Goal: Information Seeking & Learning: Learn about a topic

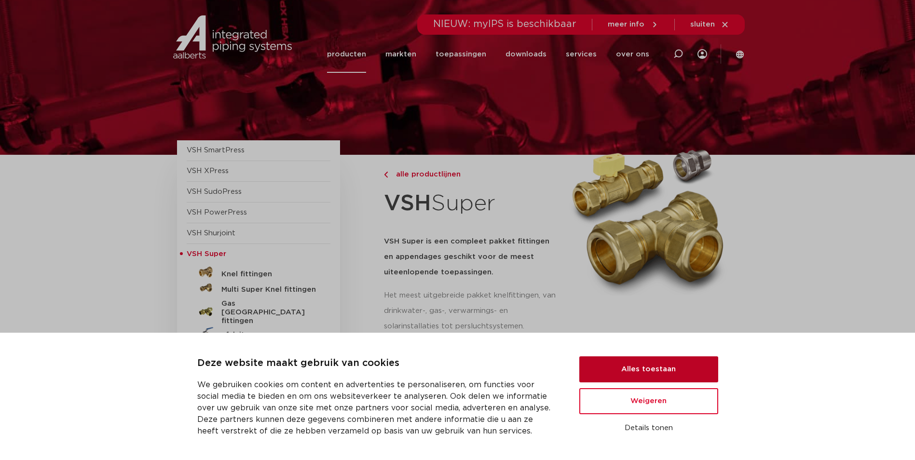
click at [676, 376] on button "Alles toestaan" at bounding box center [648, 369] width 139 height 26
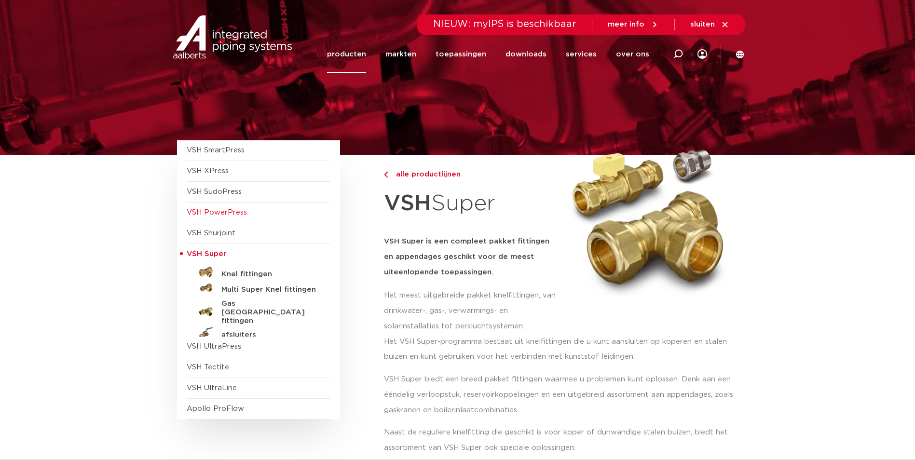
click at [229, 216] on span "VSH PowerPress" at bounding box center [217, 212] width 60 height 7
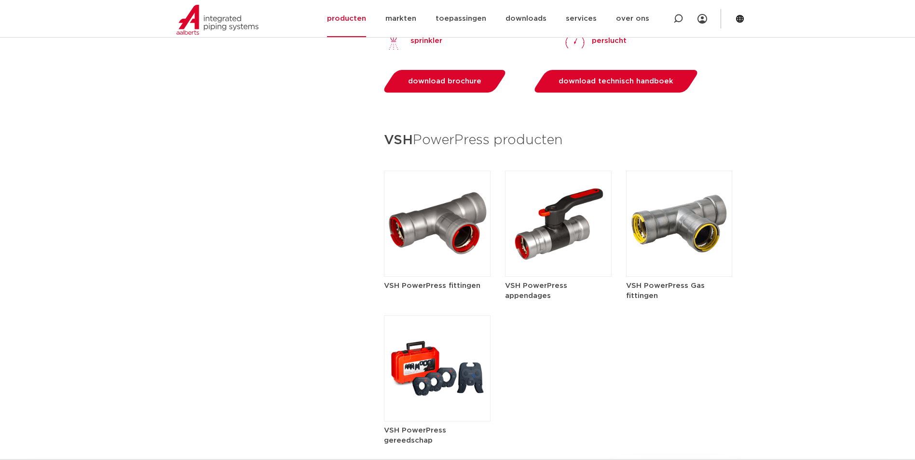
scroll to position [1157, 0]
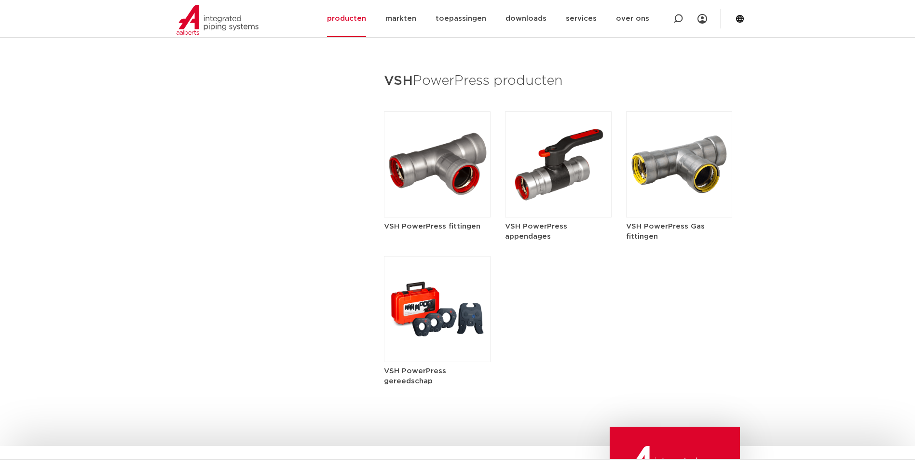
click at [436, 171] on img at bounding box center [437, 164] width 107 height 106
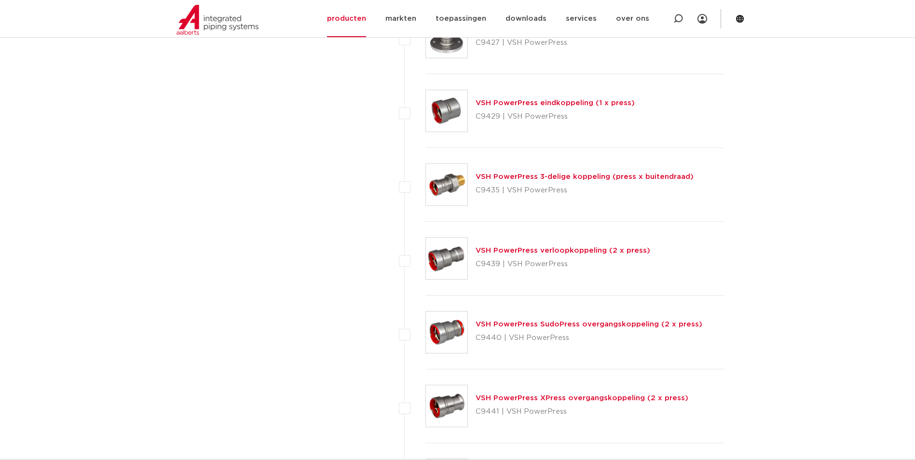
scroll to position [1350, 0]
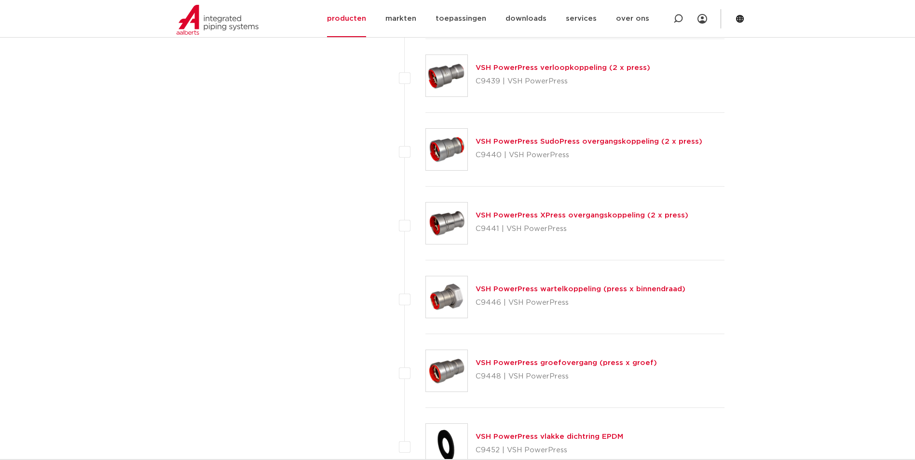
click at [588, 212] on link "VSH PowerPress XPress overgangskoppeling (2 x press)" at bounding box center [581, 215] width 213 height 7
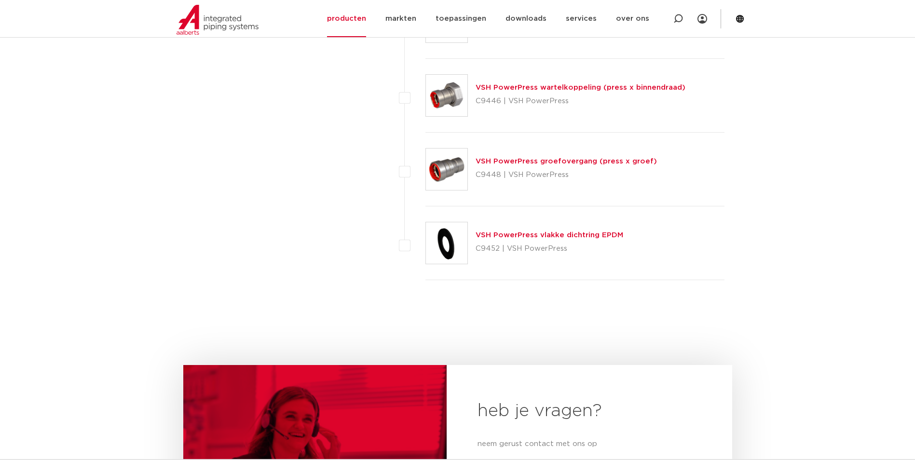
scroll to position [1591, 0]
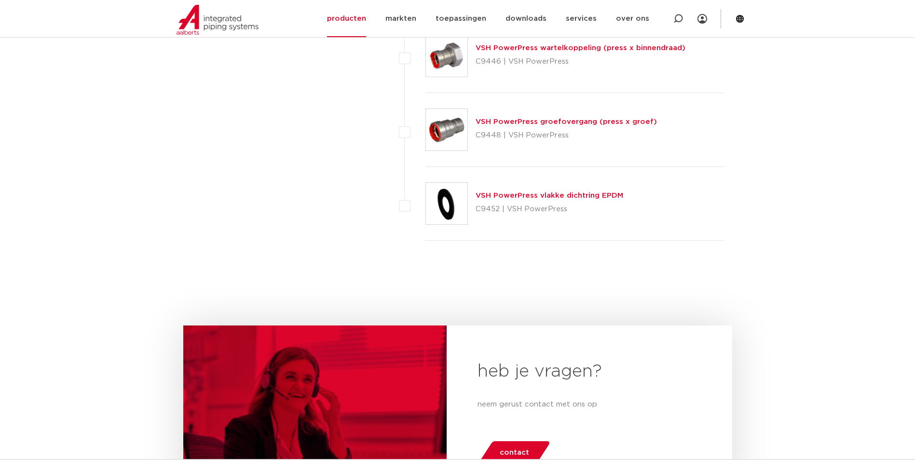
click at [590, 125] on link "VSH PowerPress groefovergang (press x groef)" at bounding box center [565, 121] width 181 height 7
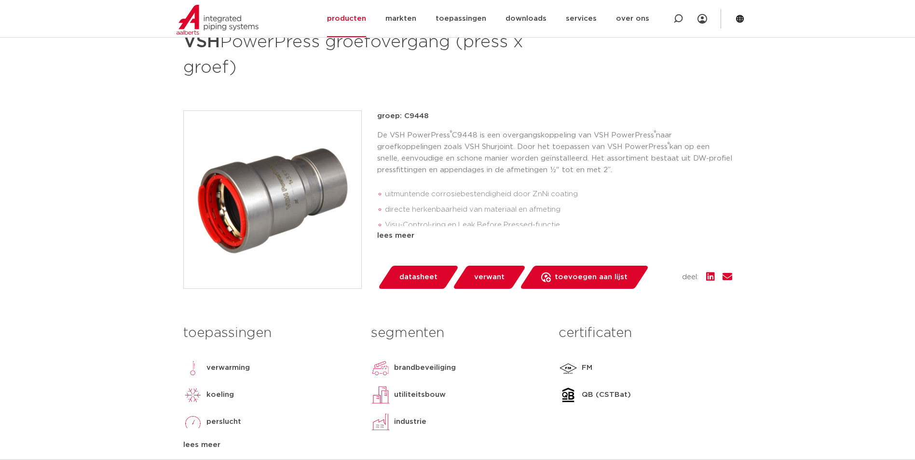
scroll to position [145, 0]
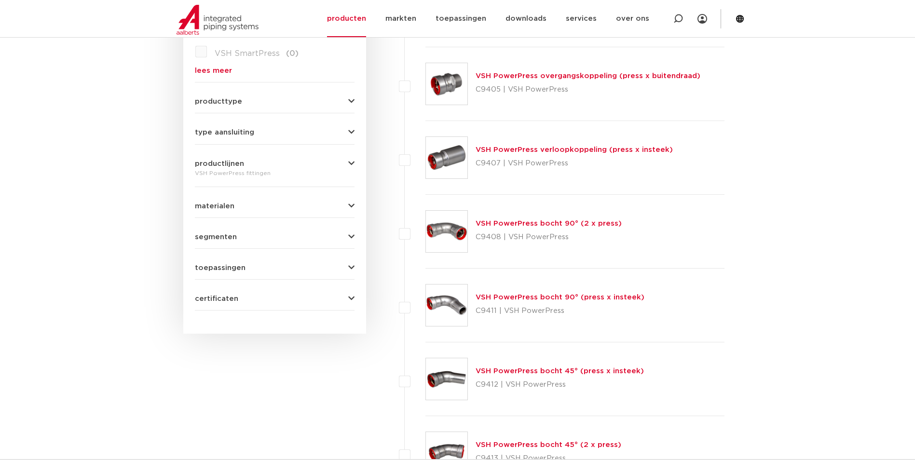
scroll to position [386, 0]
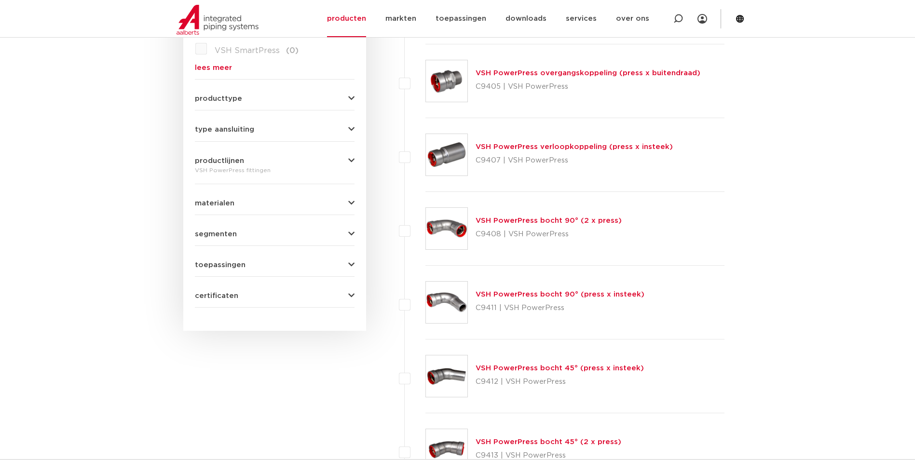
click at [594, 146] on link "VSH PowerPress verloopkoppeling (press x insteek)" at bounding box center [573, 146] width 197 height 7
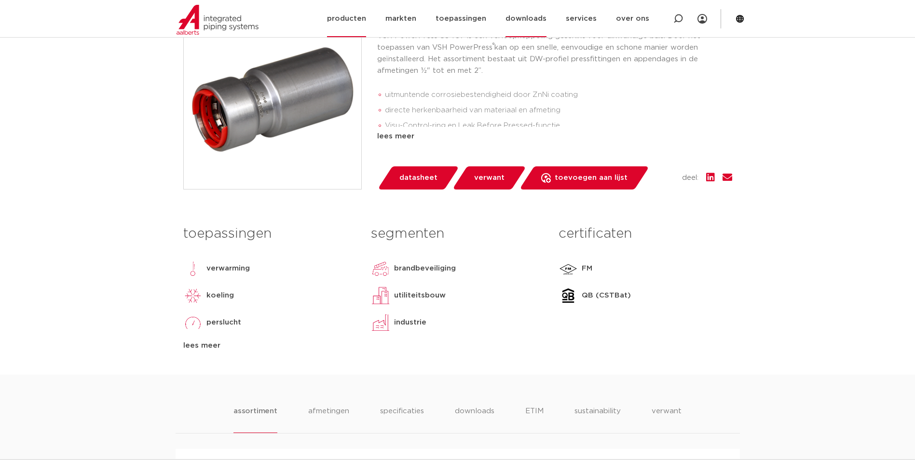
scroll to position [241, 0]
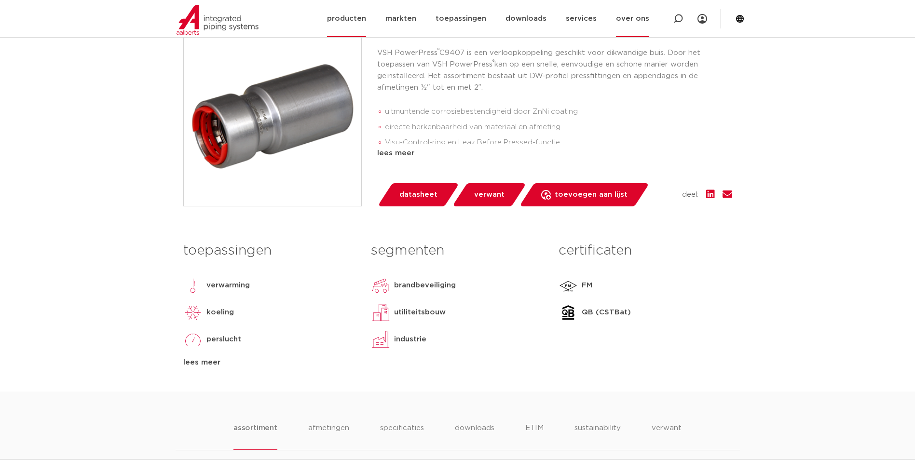
click at [638, 15] on link "over ons" at bounding box center [632, 18] width 33 height 37
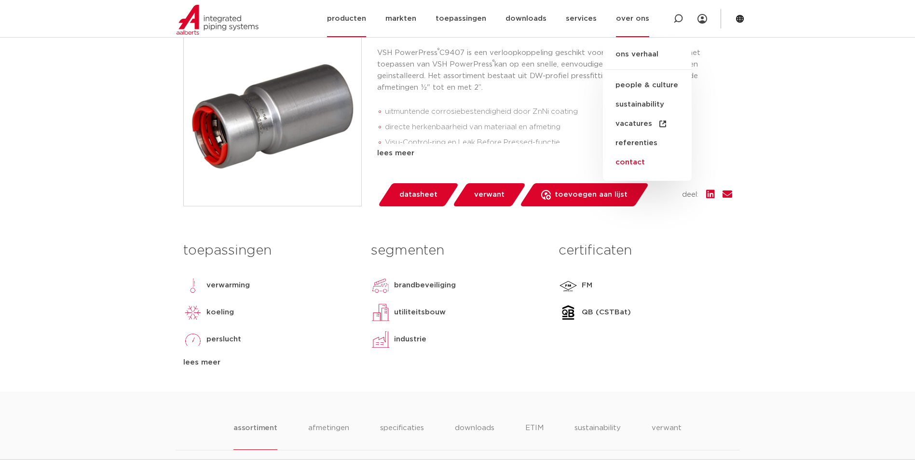
click at [640, 168] on link "contact" at bounding box center [647, 162] width 89 height 19
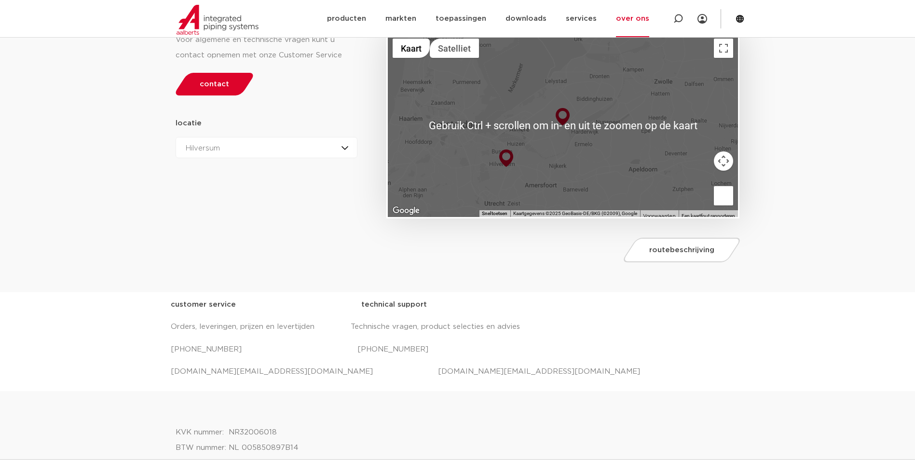
scroll to position [193, 0]
